Goal: Task Accomplishment & Management: Use online tool/utility

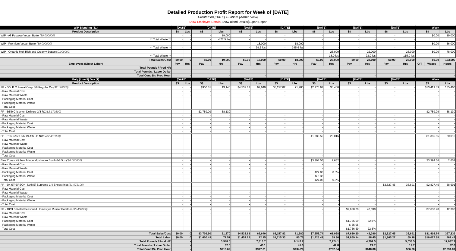
click at [191, 21] on link "Show Employee Details" at bounding box center [204, 22] width 32 height 4
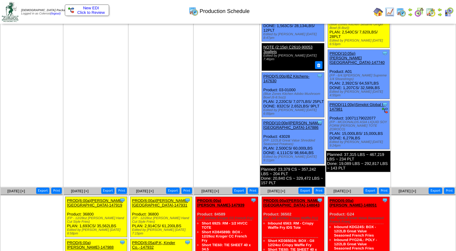
scroll to position [422, 0]
click at [294, 74] on link "PROD(5:00p)BZ Kitchens-147630" at bounding box center [286, 78] width 46 height 9
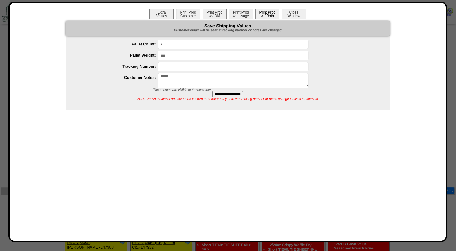
click at [274, 16] on button "Print Prod w / Both" at bounding box center [267, 14] width 24 height 11
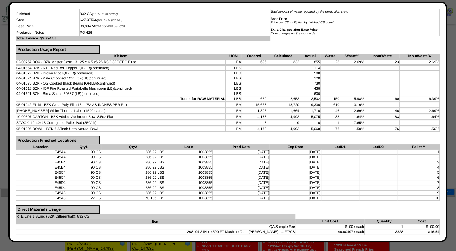
scroll to position [0, 0]
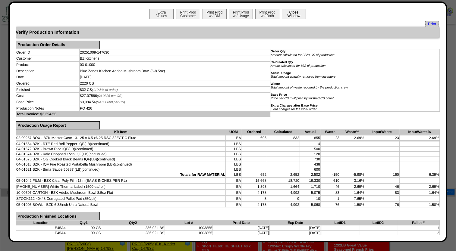
click at [292, 19] on button "Close Window" at bounding box center [294, 14] width 24 height 11
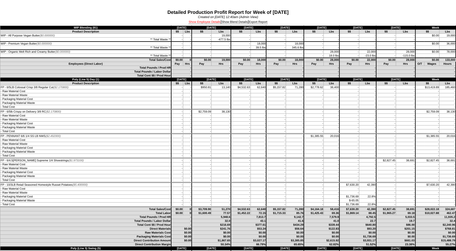
click at [202, 22] on link "Show Employee Details" at bounding box center [204, 22] width 32 height 4
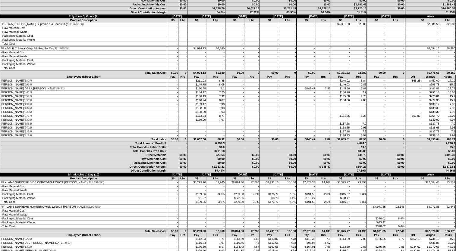
scroll to position [542, 0]
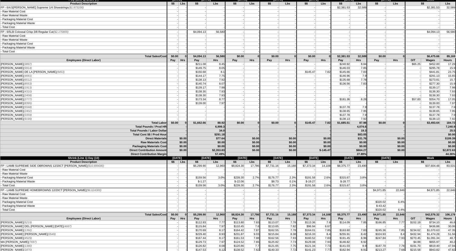
click at [83, 121] on td "MEGHEAN ROLLINS (9199)" at bounding box center [83, 119] width 167 height 4
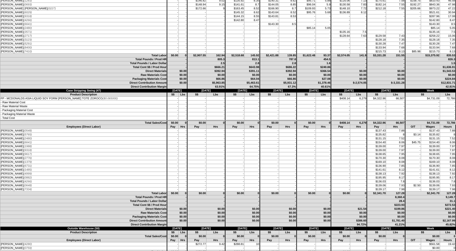
scroll to position [2559, 0]
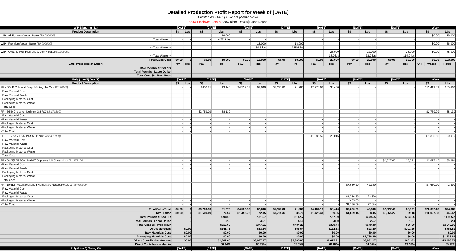
click at [207, 23] on link "Show Employee Details" at bounding box center [204, 22] width 32 height 4
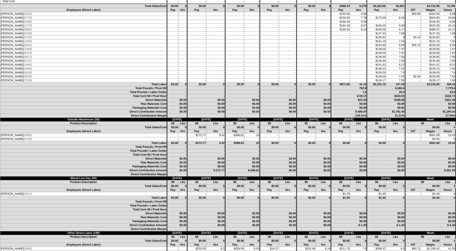
scroll to position [2680, 0]
